Goal: Task Accomplishment & Management: Complete application form

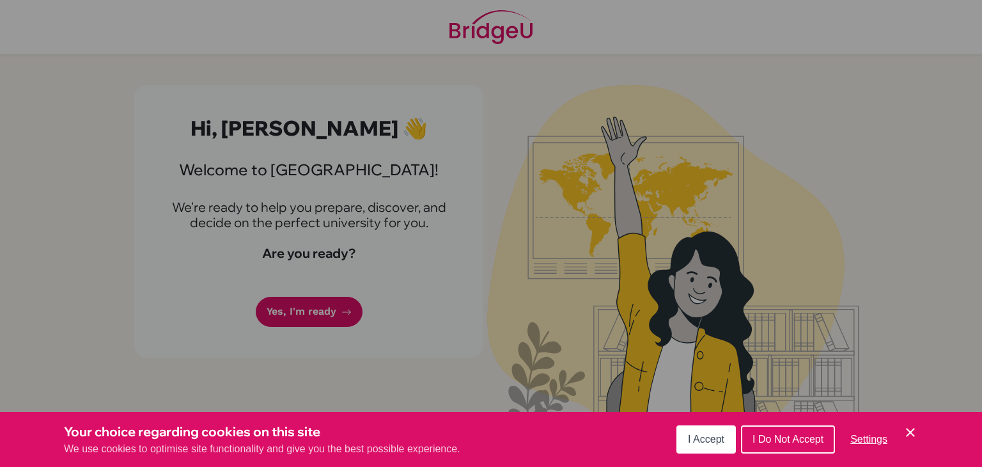
click at [909, 433] on icon "Save and close" at bounding box center [910, 432] width 9 height 9
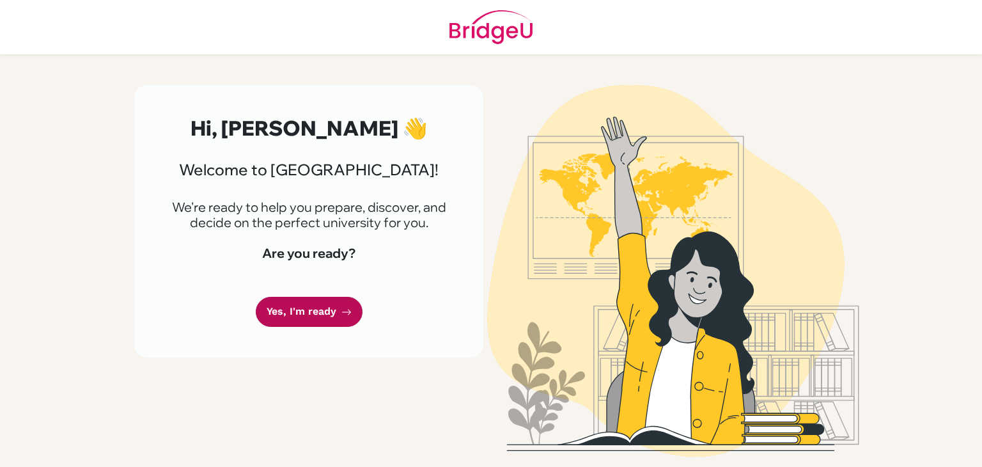
click at [297, 307] on link "Yes, I'm ready" at bounding box center [309, 312] width 107 height 30
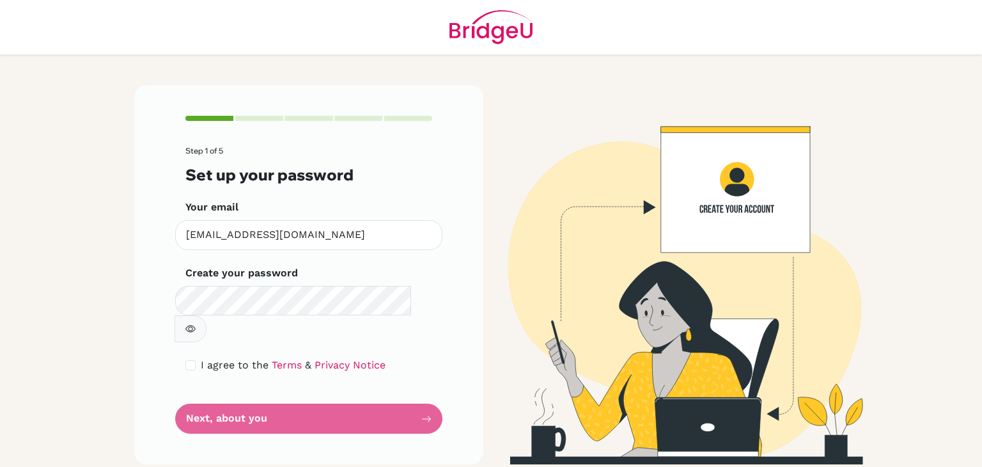
click at [378, 385] on form "Step 1 of 5 Set up your password Your email [EMAIL_ADDRESS][DOMAIN_NAME] Invali…" at bounding box center [308, 289] width 247 height 287
click at [406, 392] on form "Step 1 of 5 Set up your password Your email [EMAIL_ADDRESS][DOMAIN_NAME] Invali…" at bounding box center [308, 289] width 247 height 287
click at [216, 392] on form "Step 1 of 5 Set up your password Your email [EMAIL_ADDRESS][DOMAIN_NAME] Invali…" at bounding box center [308, 289] width 247 height 287
click at [225, 401] on form "Step 1 of 5 Set up your password Your email [EMAIL_ADDRESS][DOMAIN_NAME] Invali…" at bounding box center [308, 289] width 247 height 287
click at [254, 405] on form "Step 1 of 5 Set up your password Your email [EMAIL_ADDRESS][DOMAIN_NAME] Invali…" at bounding box center [308, 289] width 247 height 287
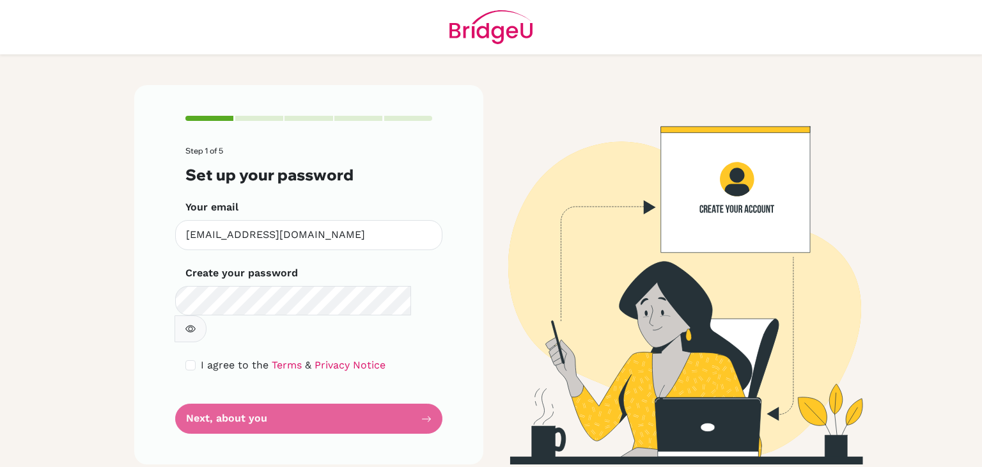
click at [226, 390] on form "Step 1 of 5 Set up your password Your email [EMAIL_ADDRESS][DOMAIN_NAME] Invali…" at bounding box center [308, 289] width 247 height 287
click at [383, 357] on div "I agree to the Terms & Privacy Notice" at bounding box center [308, 364] width 247 height 15
click at [179, 334] on div "Step 1 of 5 Set up your password Your email [EMAIL_ADDRESS][DOMAIN_NAME] Invali…" at bounding box center [308, 274] width 349 height 379
click at [187, 360] on input "checkbox" at bounding box center [190, 365] width 10 height 10
checkbox input "true"
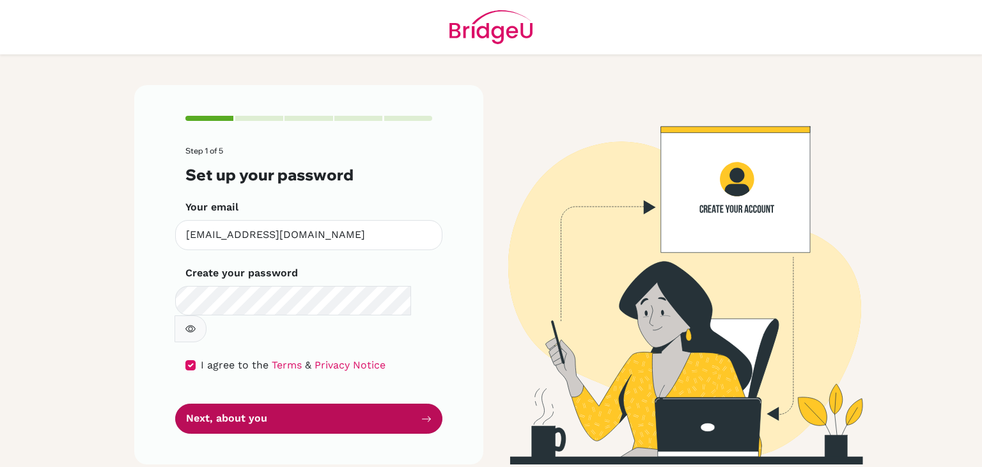
click at [229, 403] on button "Next, about you" at bounding box center [308, 418] width 267 height 30
